Goal: Task Accomplishment & Management: Complete application form

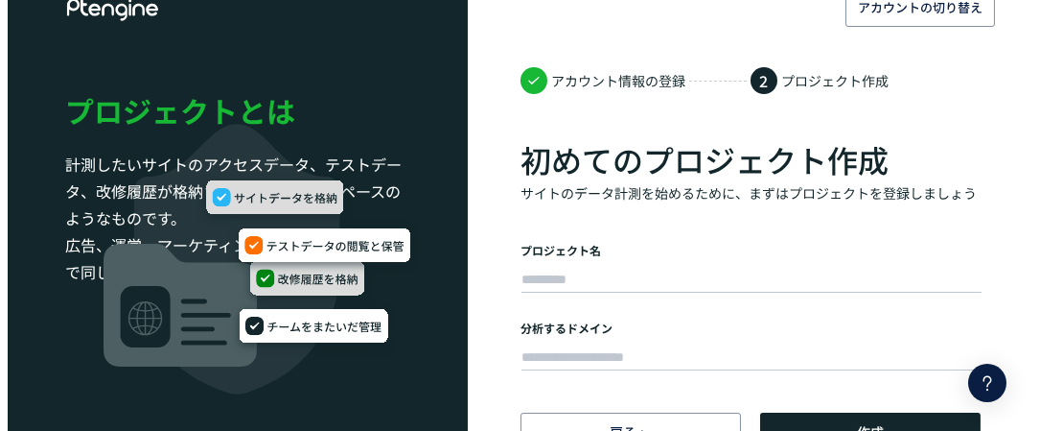
scroll to position [56, 0]
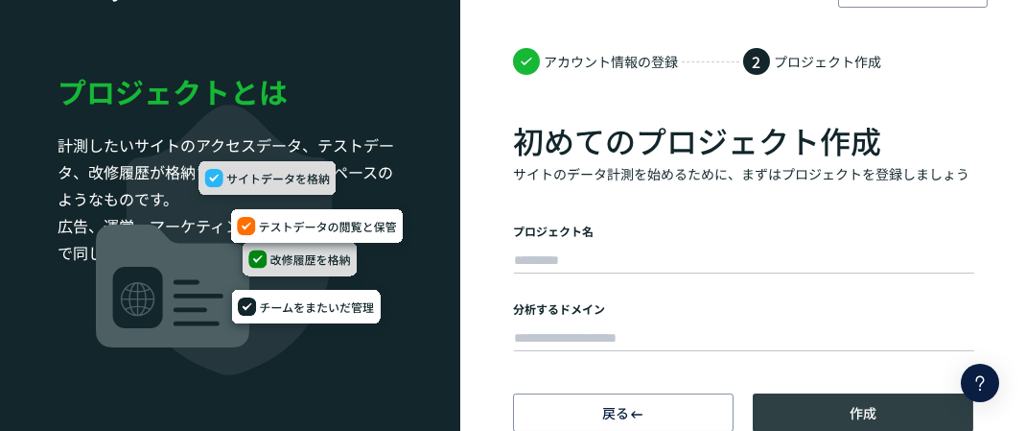
click at [847, 410] on button "作成" at bounding box center [863, 412] width 221 height 38
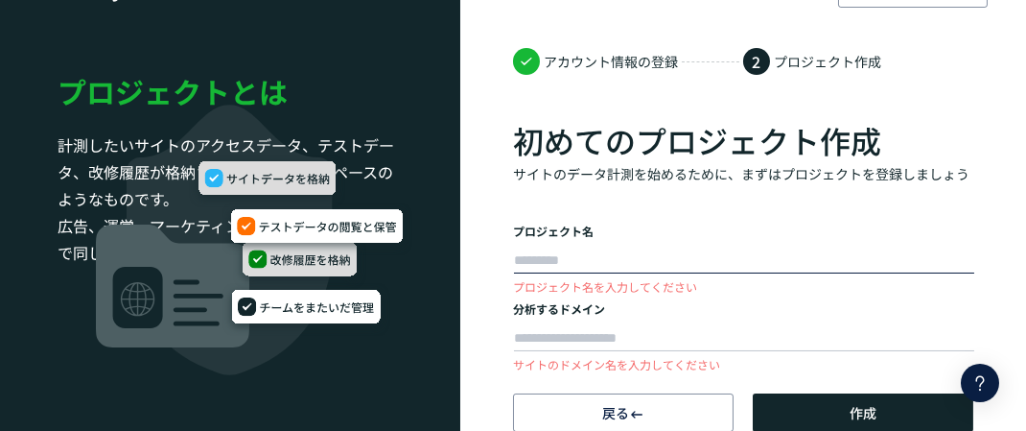
click at [703, 249] on input "text" at bounding box center [744, 260] width 460 height 27
type input "*"
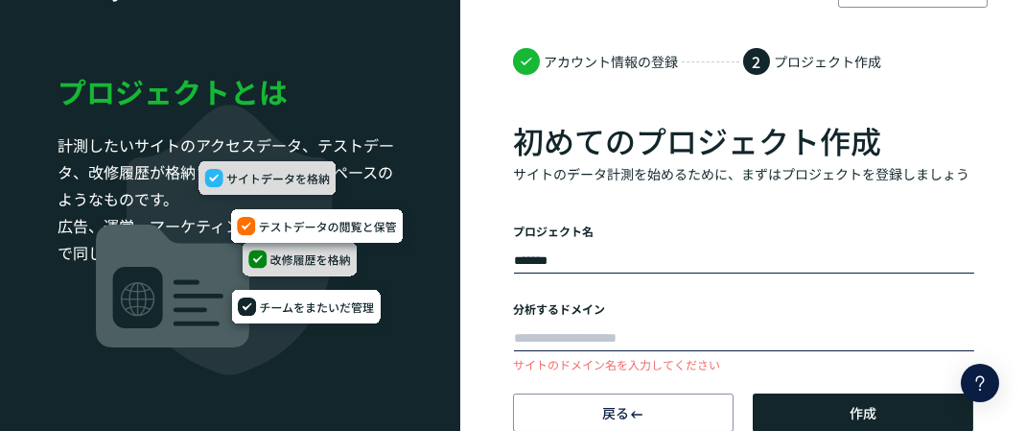
type input "*******"
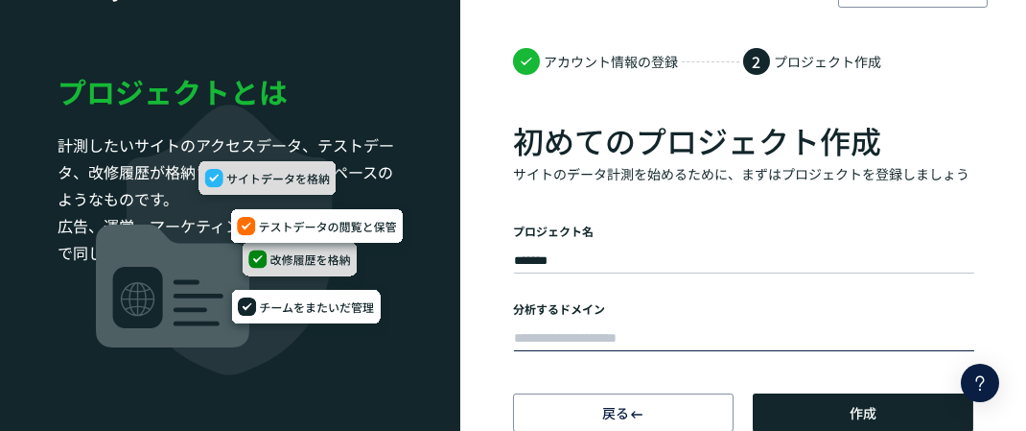
click at [588, 338] on input "text" at bounding box center [744, 338] width 460 height 27
paste input "**********"
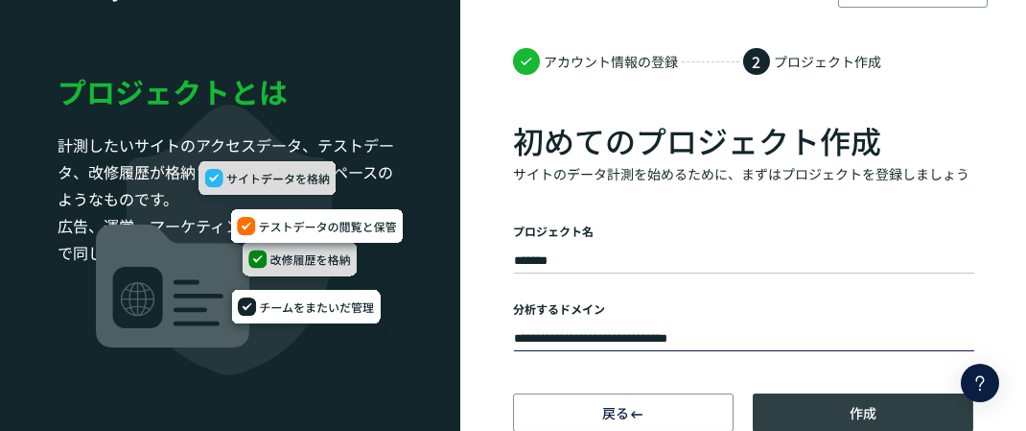
type input "**********"
click at [858, 409] on span "作成" at bounding box center [863, 412] width 27 height 38
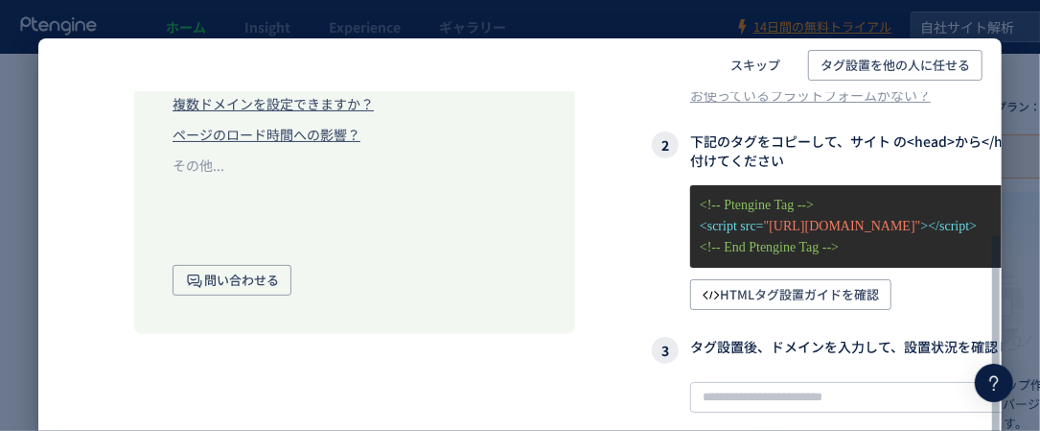
scroll to position [353, 0]
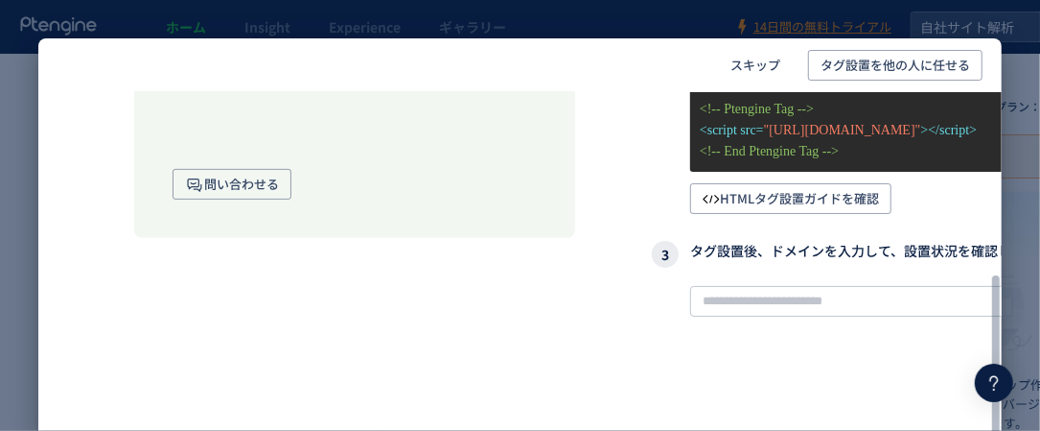
click at [808, 228] on div "タグ設置 データからユーザー行動を理解するために、タグでサイトと連携します 1 プラットフォームを選んでください HTML Google Tag Manage…" at bounding box center [872, 132] width 441 height 708
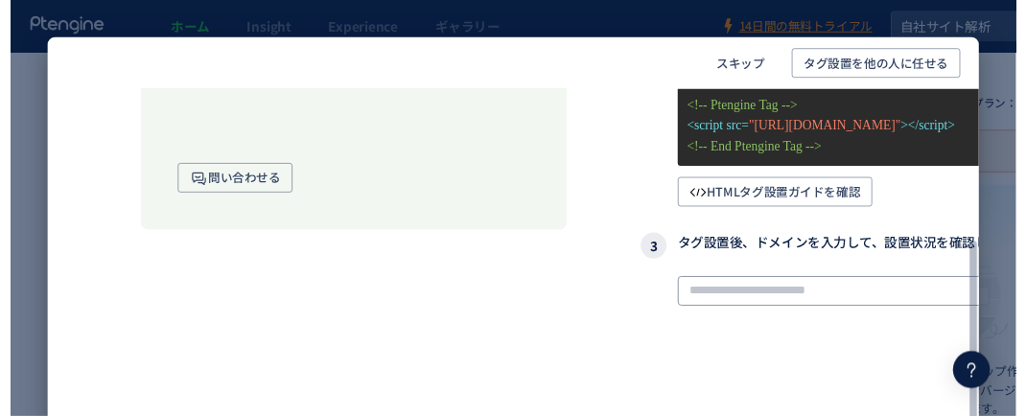
scroll to position [65, 0]
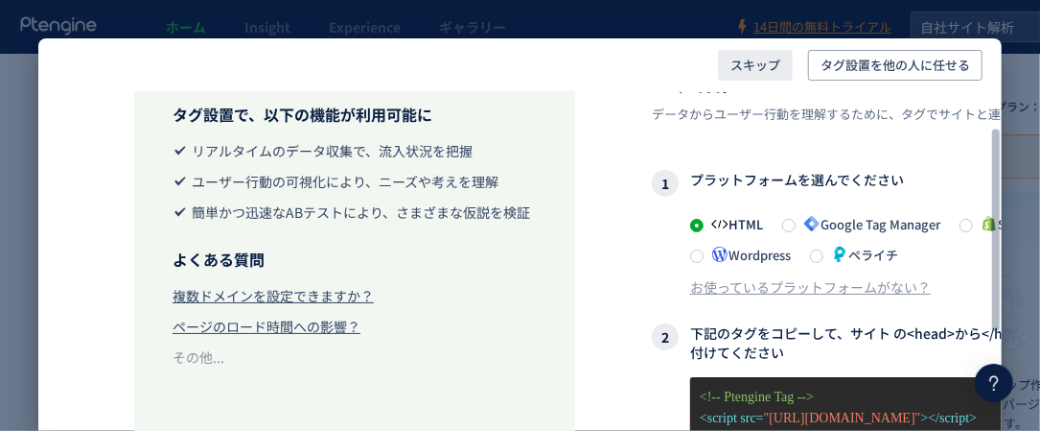
click at [767, 60] on span "スキップ" at bounding box center [756, 65] width 50 height 31
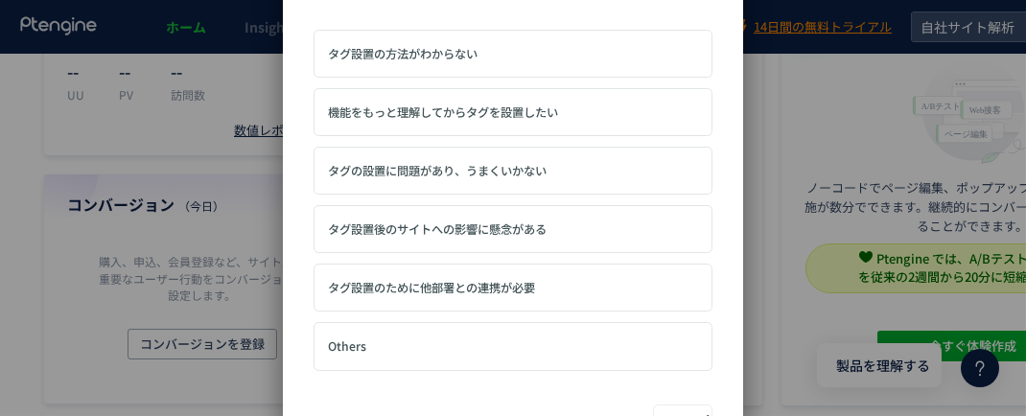
scroll to position [384, 0]
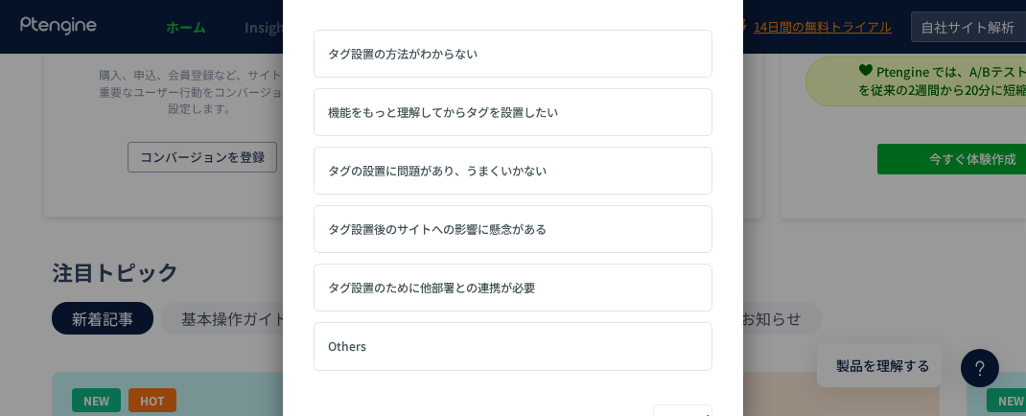
click at [686, 409] on button "スキップ" at bounding box center [682, 421] width 59 height 33
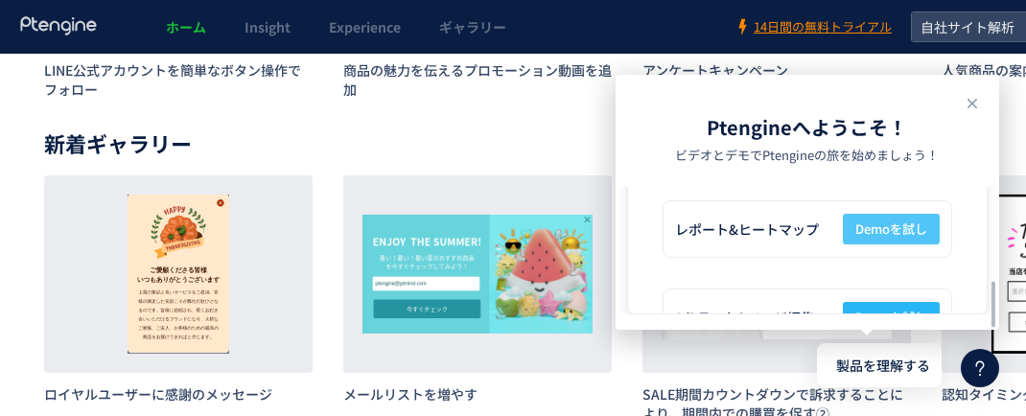
scroll to position [1310, 0]
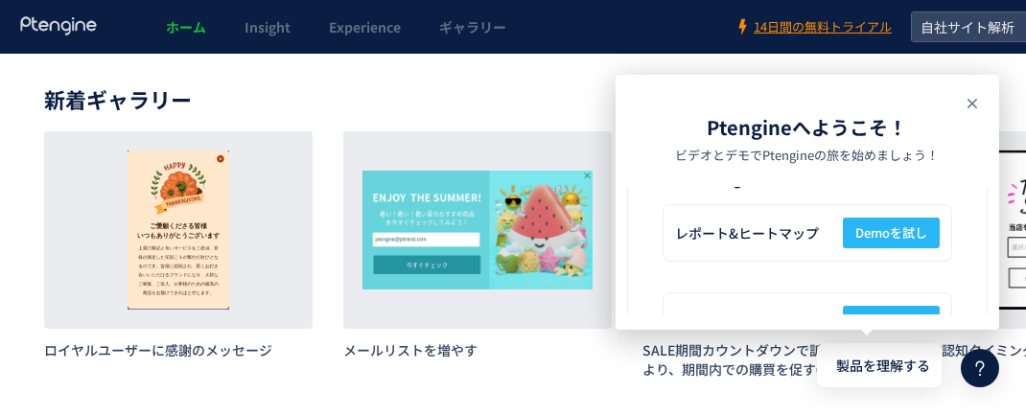
click at [969, 99] on use at bounding box center [972, 104] width 10 height 10
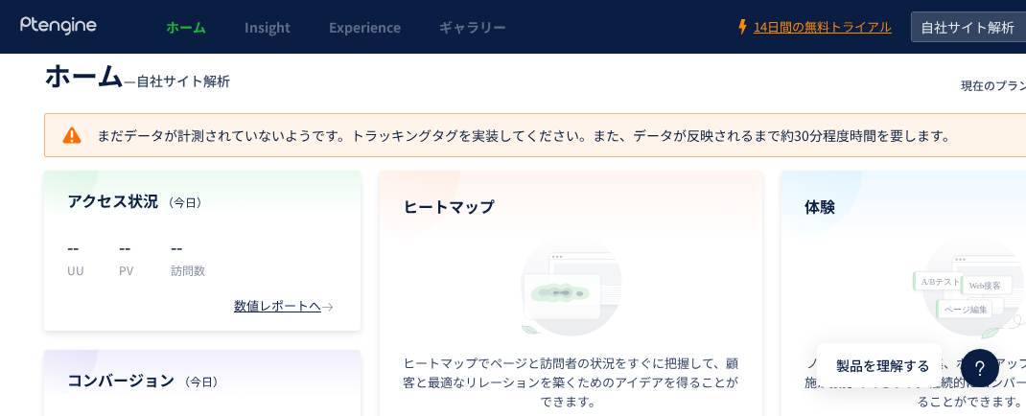
scroll to position [0, 0]
